Goal: Task Accomplishment & Management: Use online tool/utility

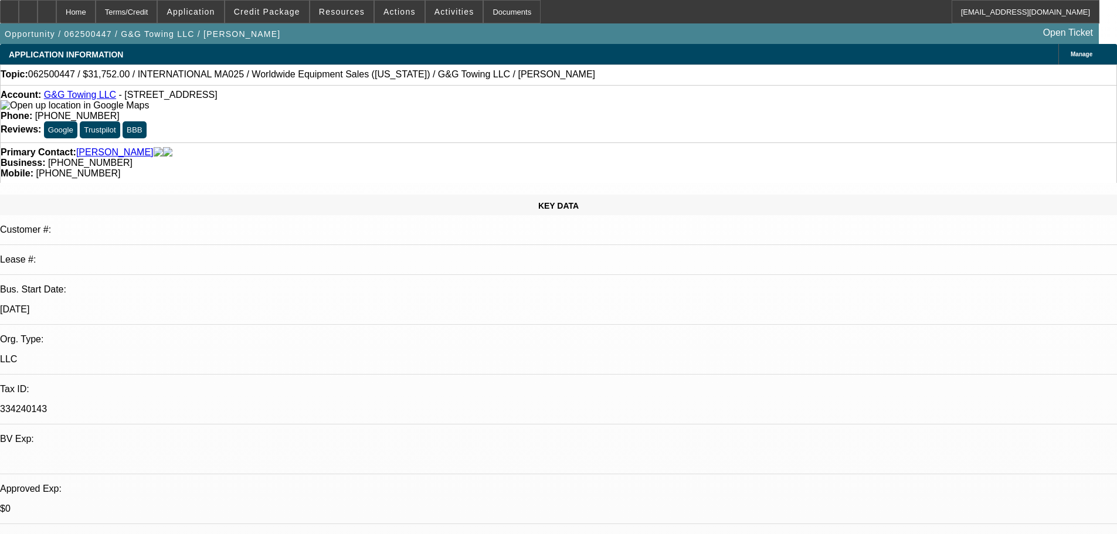
select select "0"
select select "2"
select select "0.1"
select select "4"
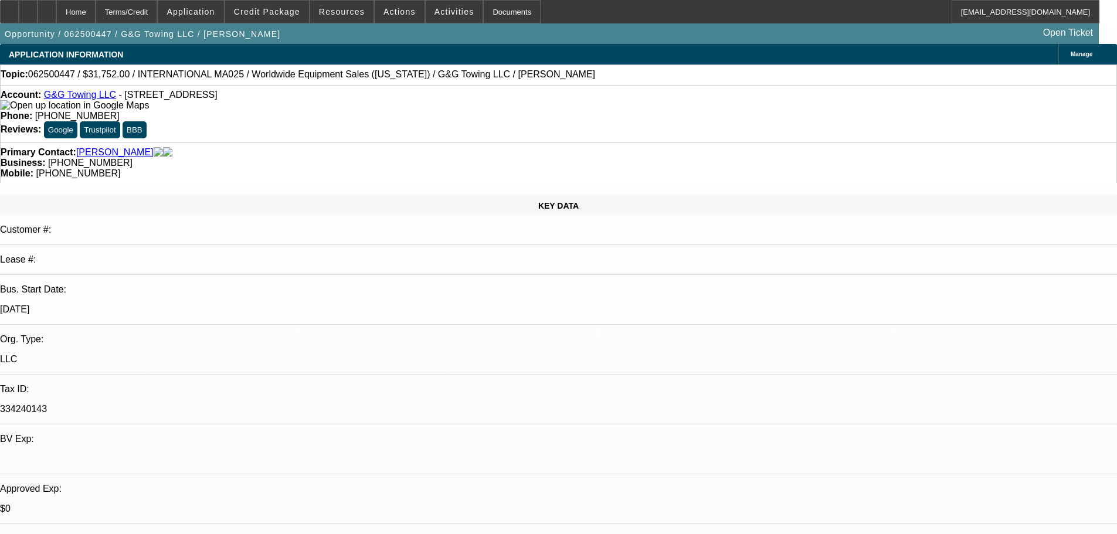
select select "0"
select select "2"
select select "0.1"
select select "4"
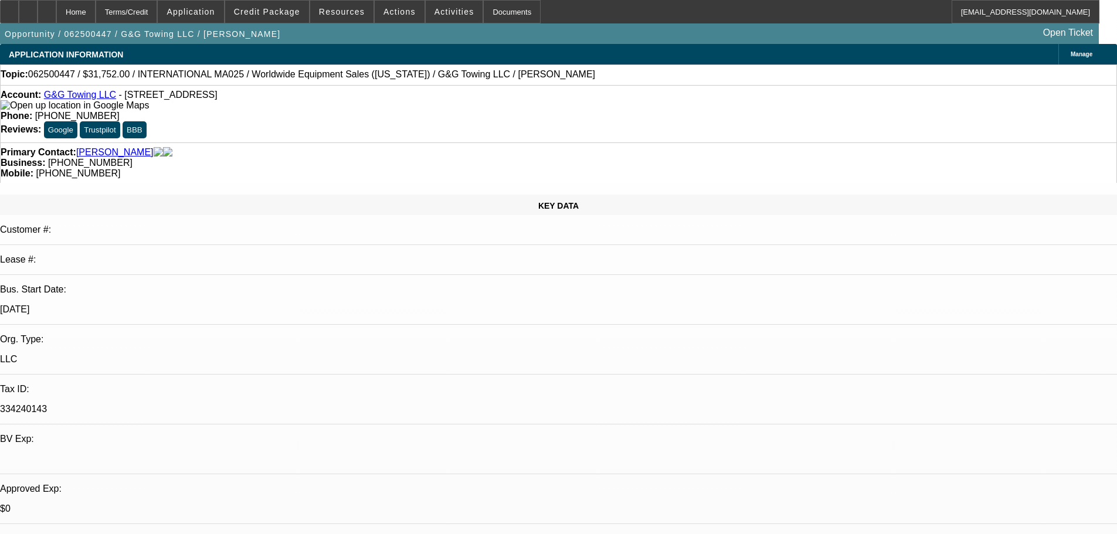
select select "0"
select select "2"
select select "0.1"
select select "4"
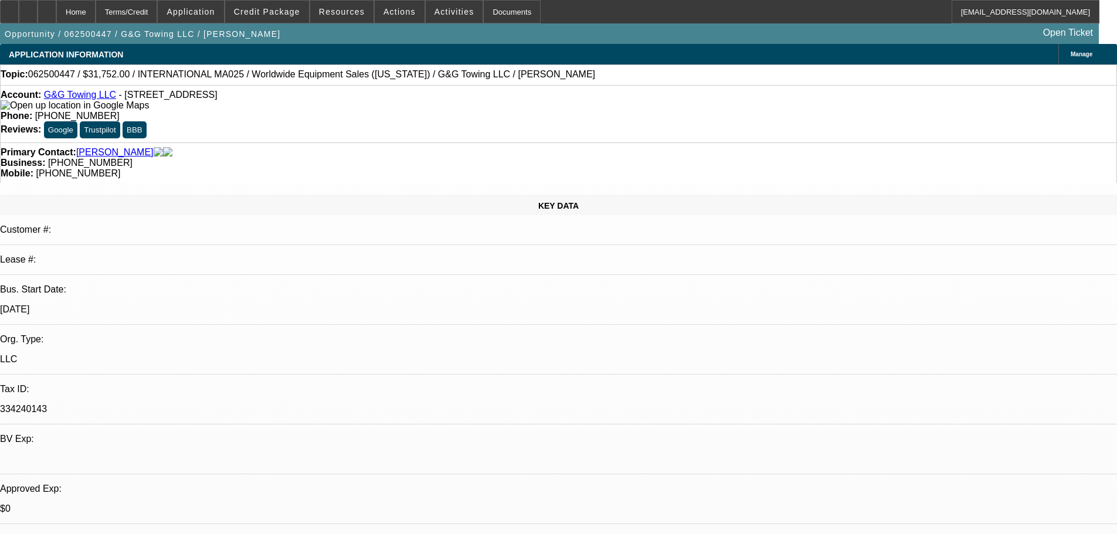
select select "0"
select select "2"
select select "0.1"
select select "4"
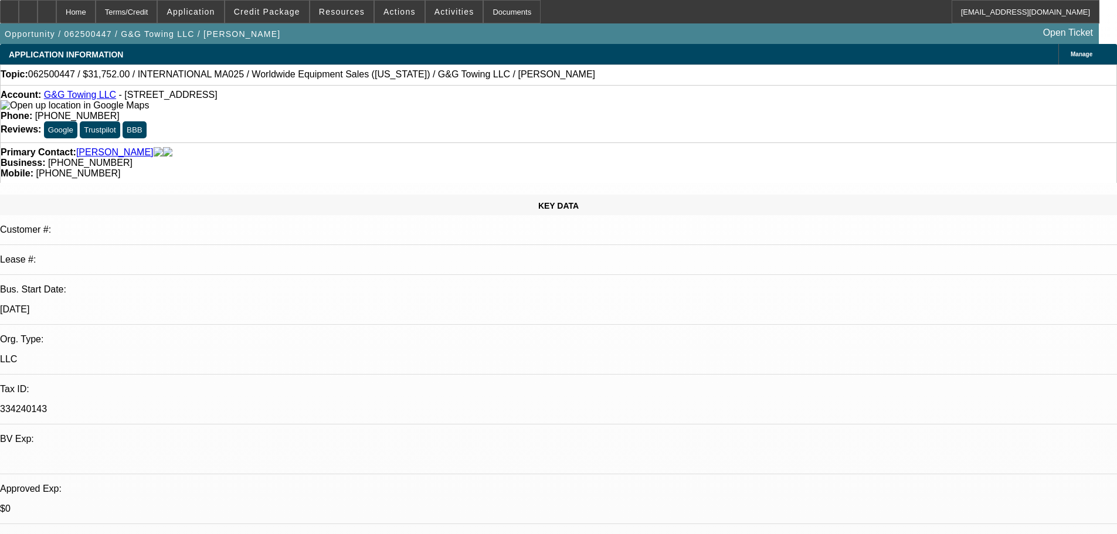
drag, startPoint x: 845, startPoint y: 103, endPoint x: 831, endPoint y: 100, distance: 13.8
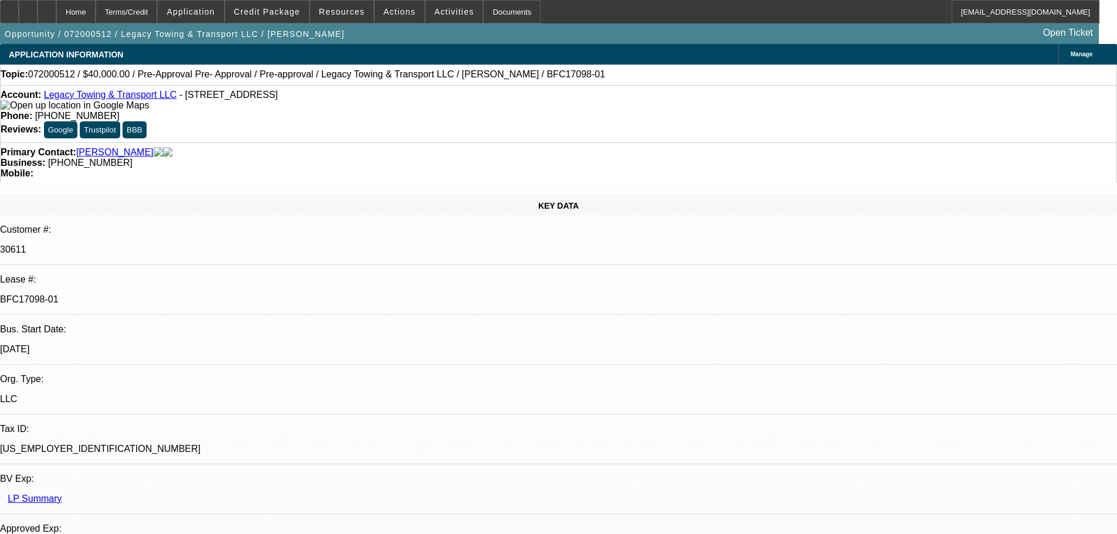
select select "0"
select select "2"
select select "0.1"
select select "4"
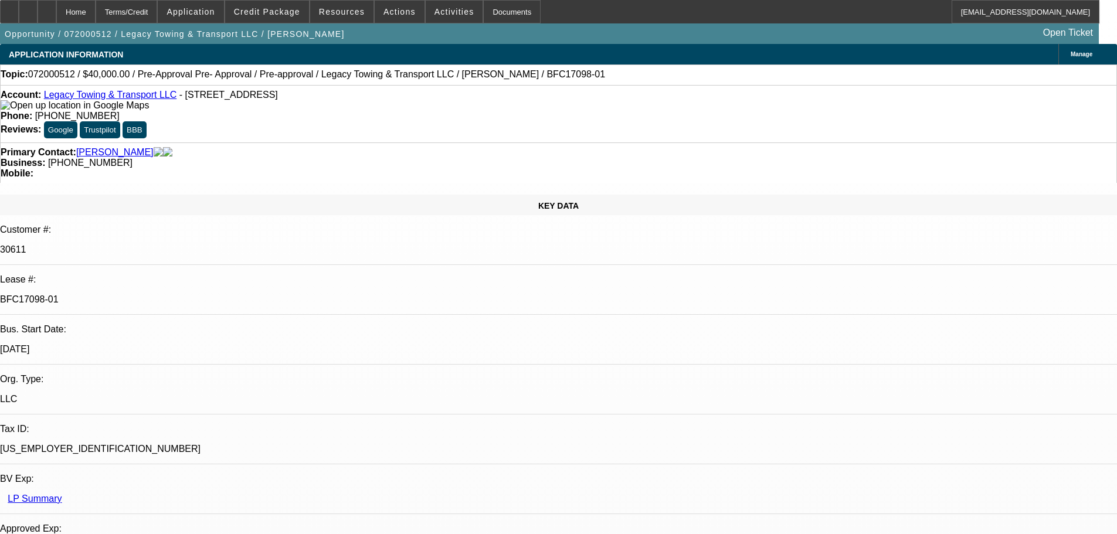
select select "0"
select select "2"
select select "0.1"
select select "4"
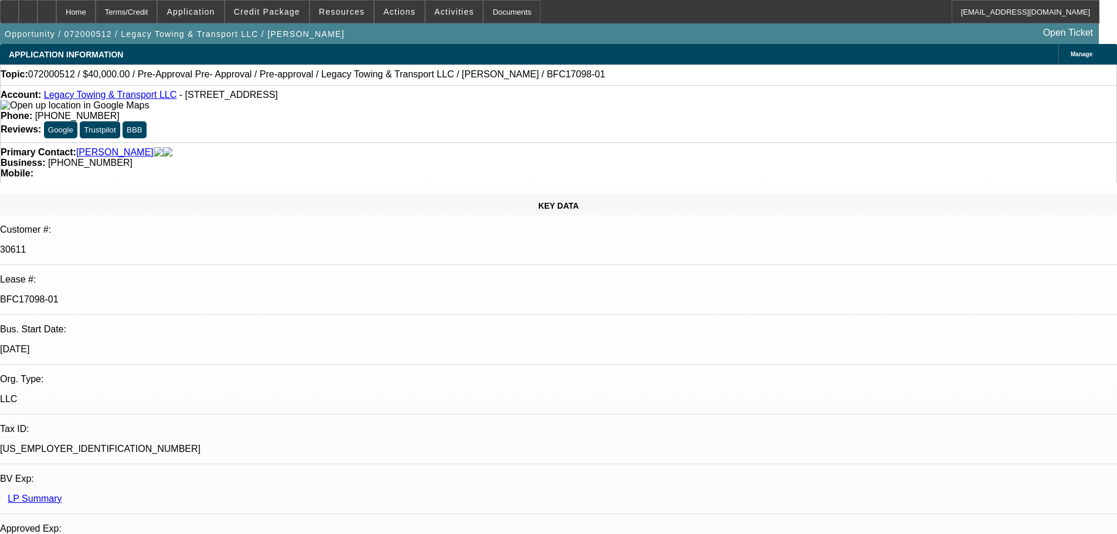
select select "0"
select select "2"
select select "0.1"
select select "4"
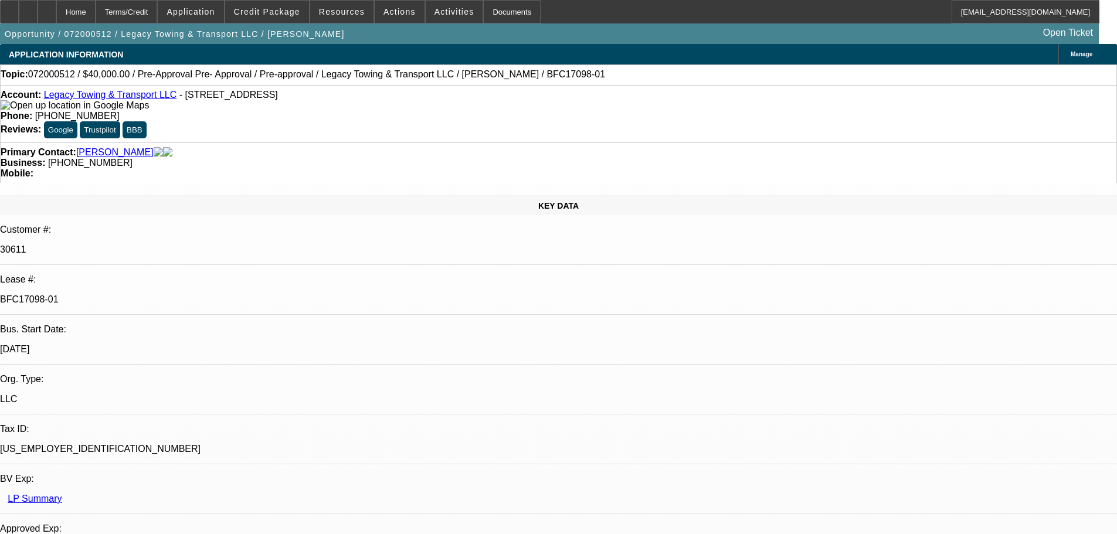
select select "0"
select select "2"
select select "0.1"
select select "4"
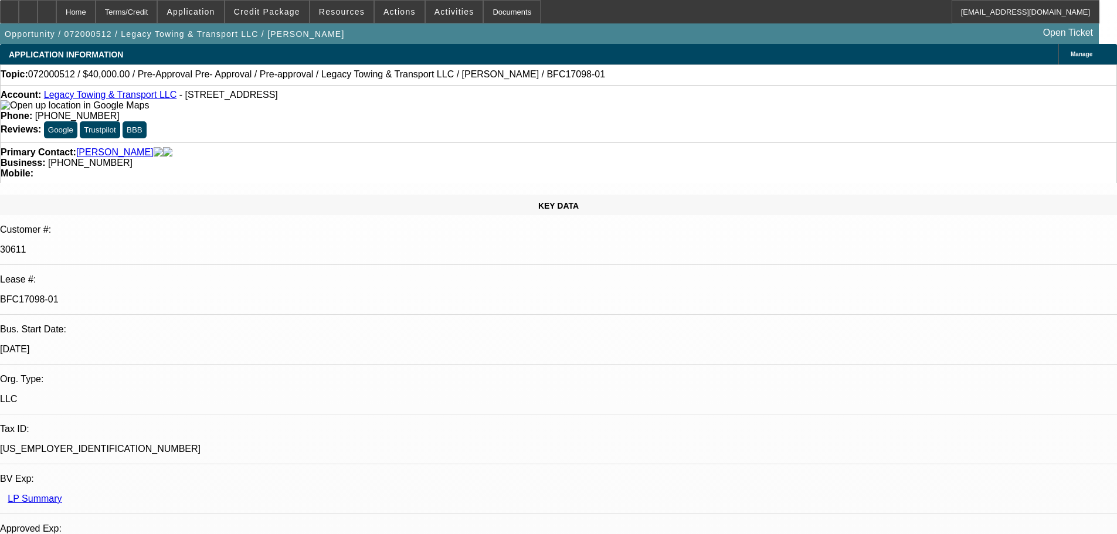
scroll to position [762, 0]
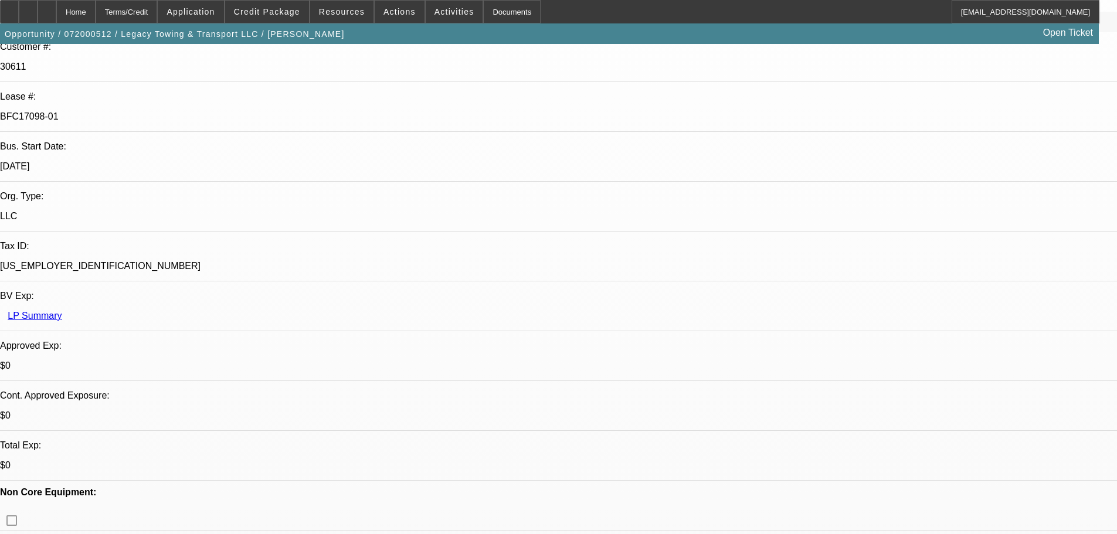
drag, startPoint x: 741, startPoint y: 198, endPoint x: 731, endPoint y: 94, distance: 104.3
